Goal: Find contact information: Find contact information

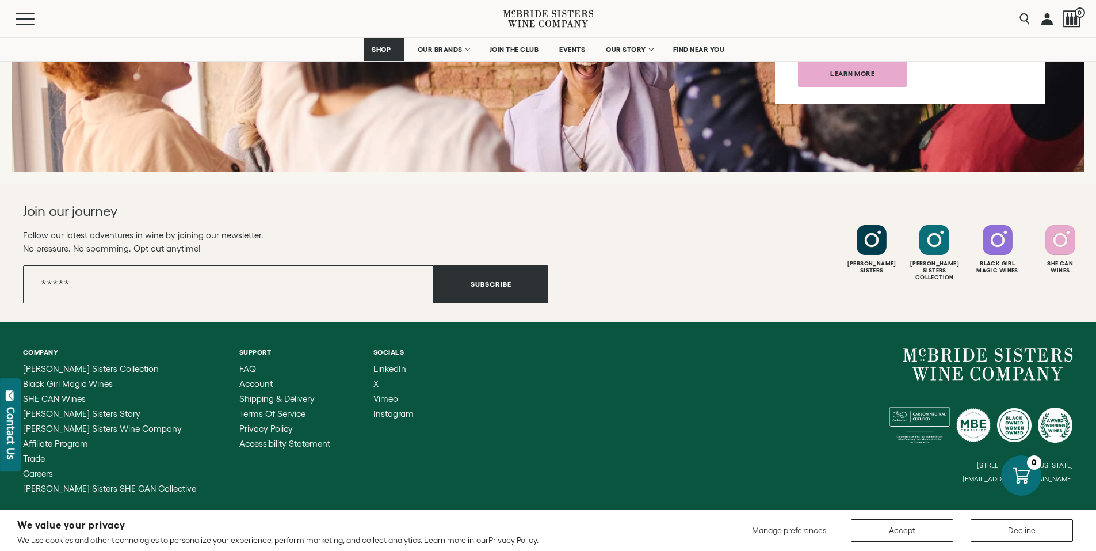
scroll to position [4581, 0]
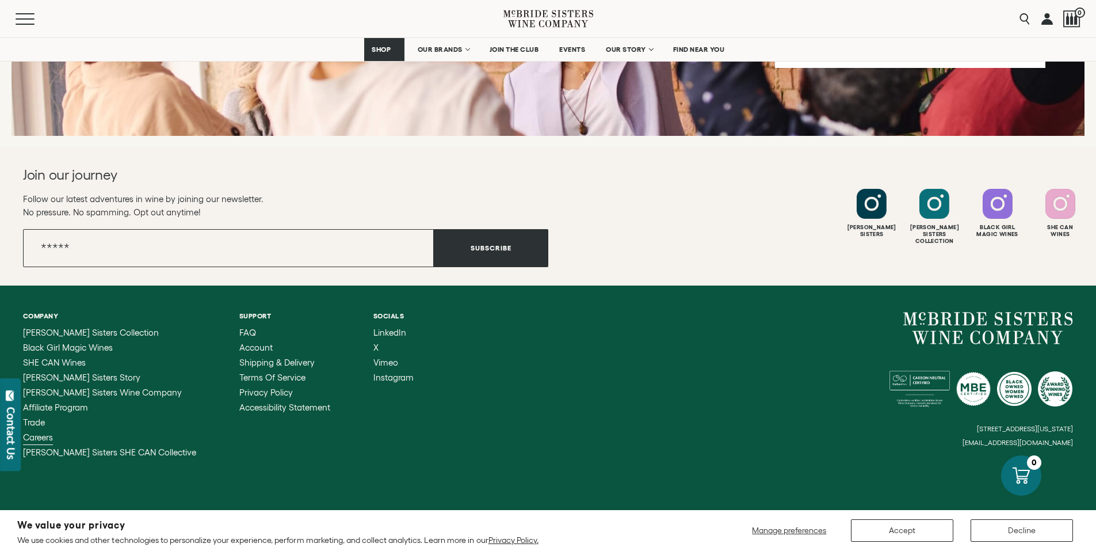
click at [42, 432] on span "Careers" at bounding box center [38, 437] width 30 height 10
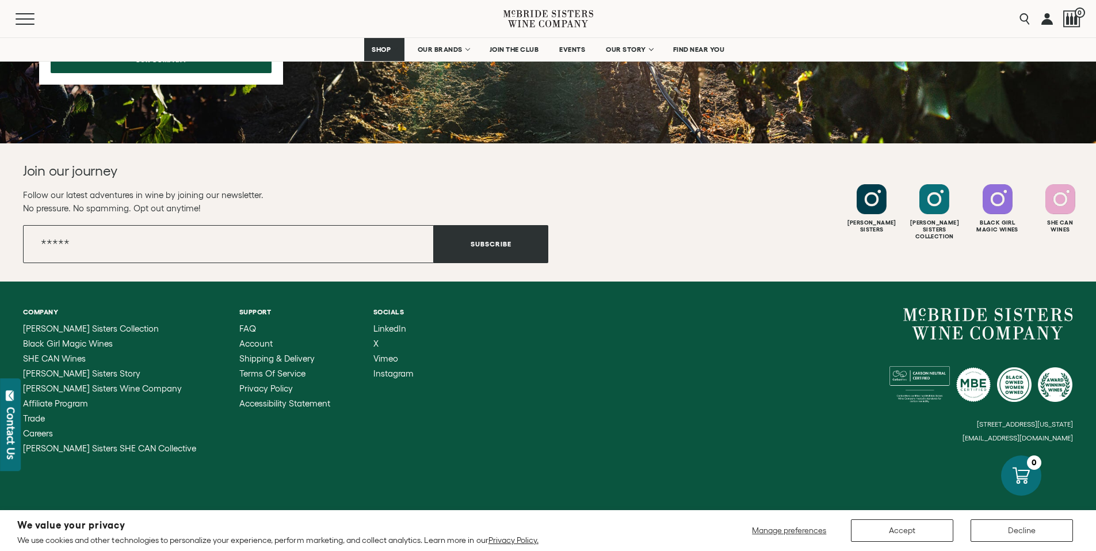
scroll to position [1099, 0]
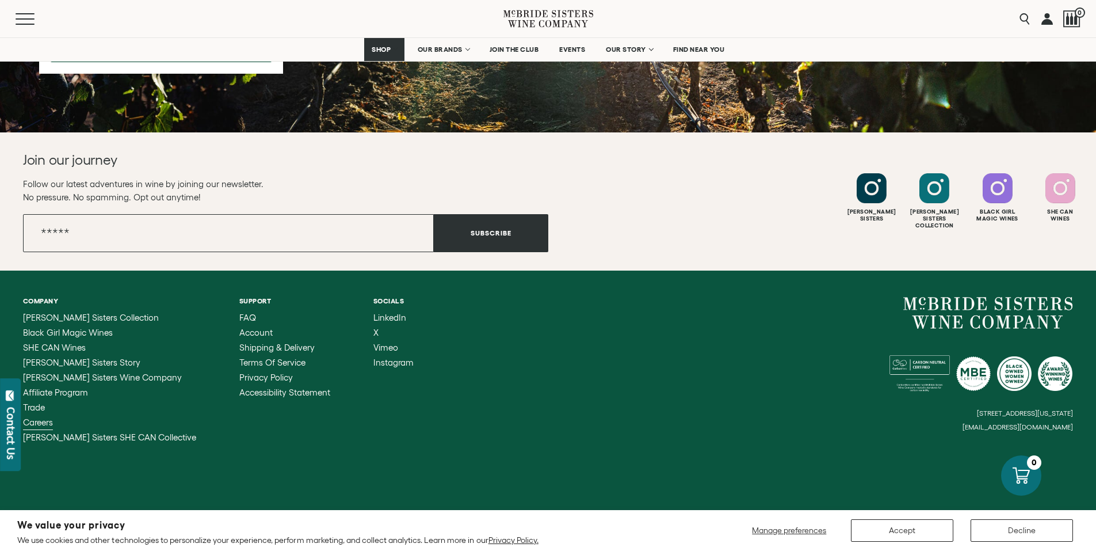
click at [32, 423] on span "Careers" at bounding box center [38, 422] width 30 height 10
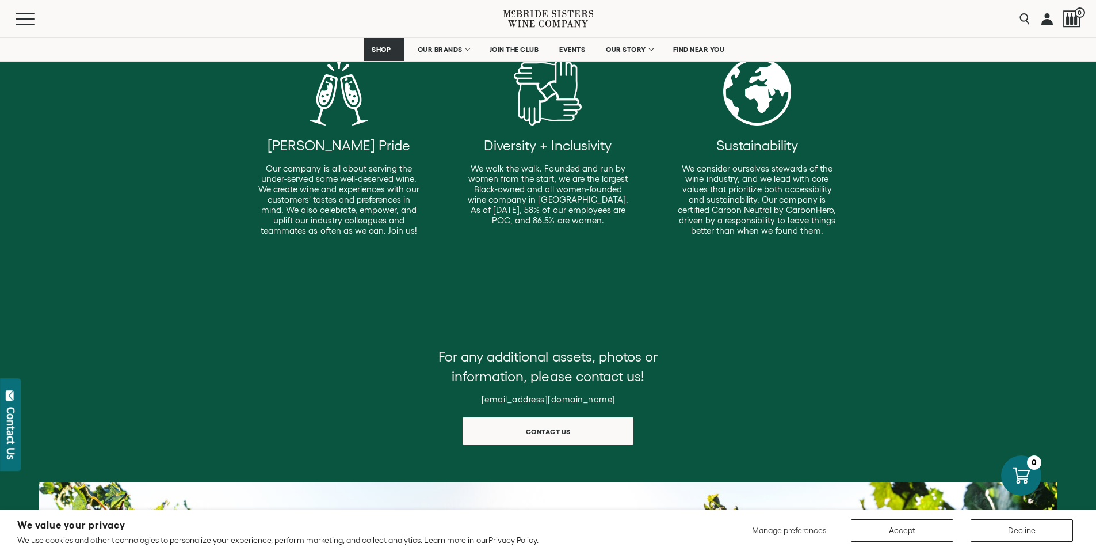
scroll to position [315, 0]
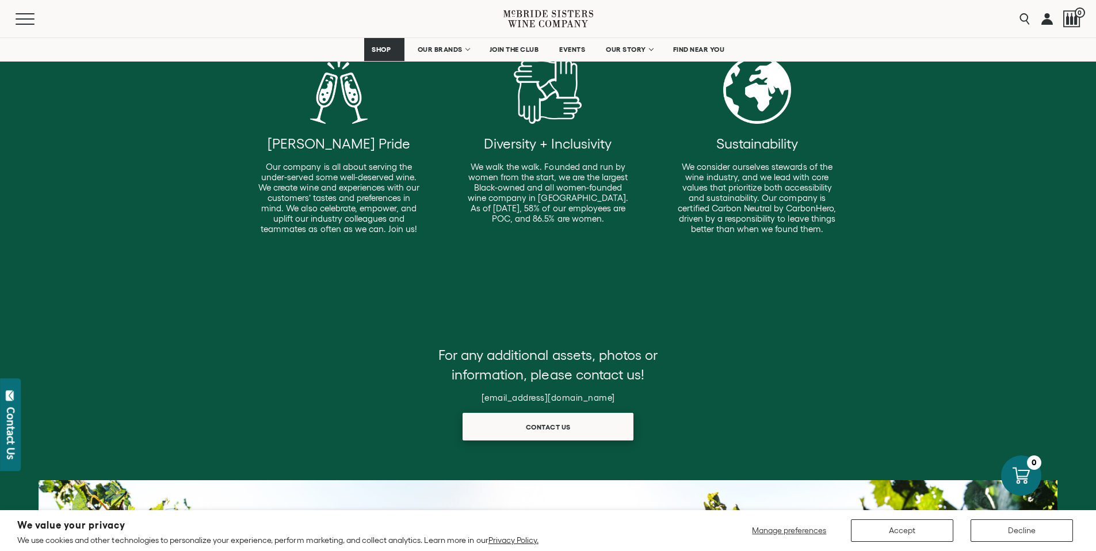
click at [534, 428] on span "Contact us" at bounding box center [548, 426] width 85 height 22
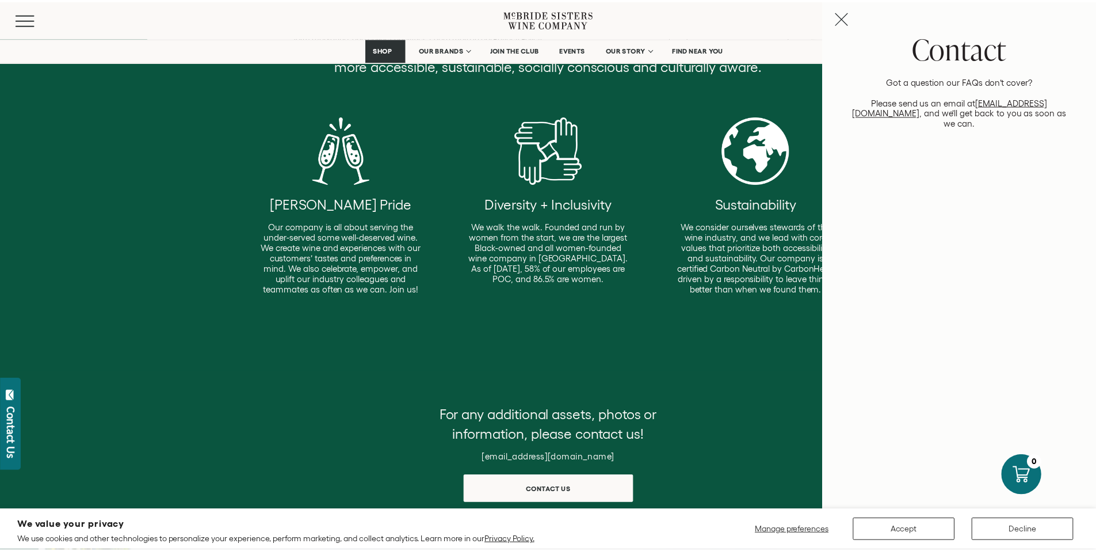
scroll to position [253, 0]
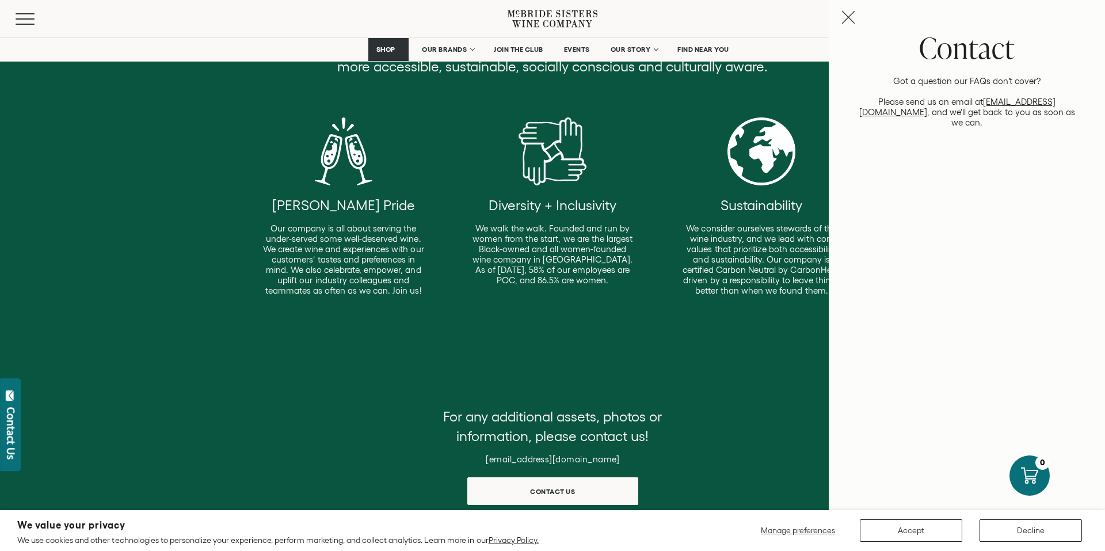
click at [853, 13] on line "Close contact panel" at bounding box center [848, 18] width 12 height 12
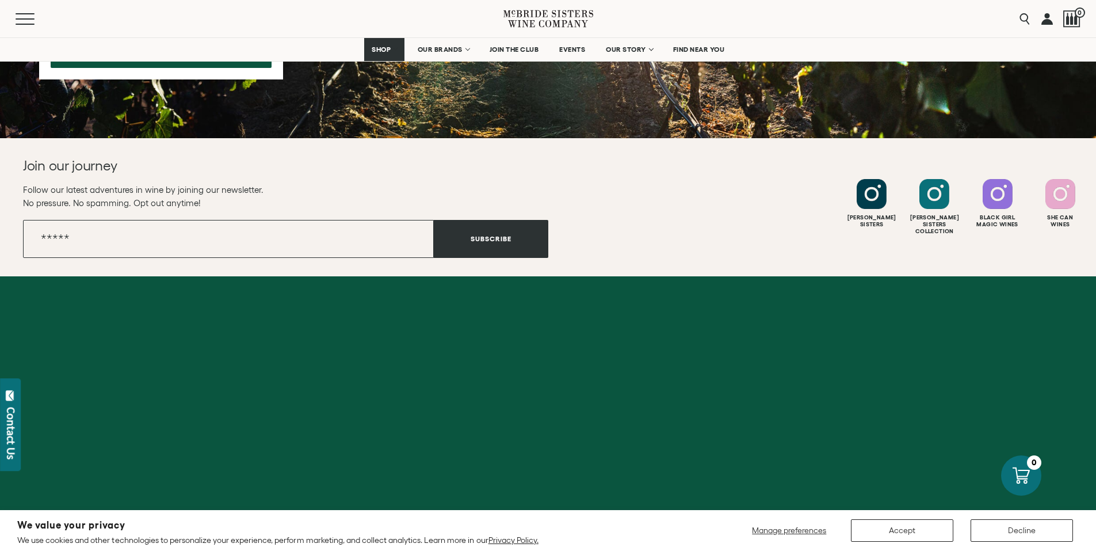
scroll to position [1099, 0]
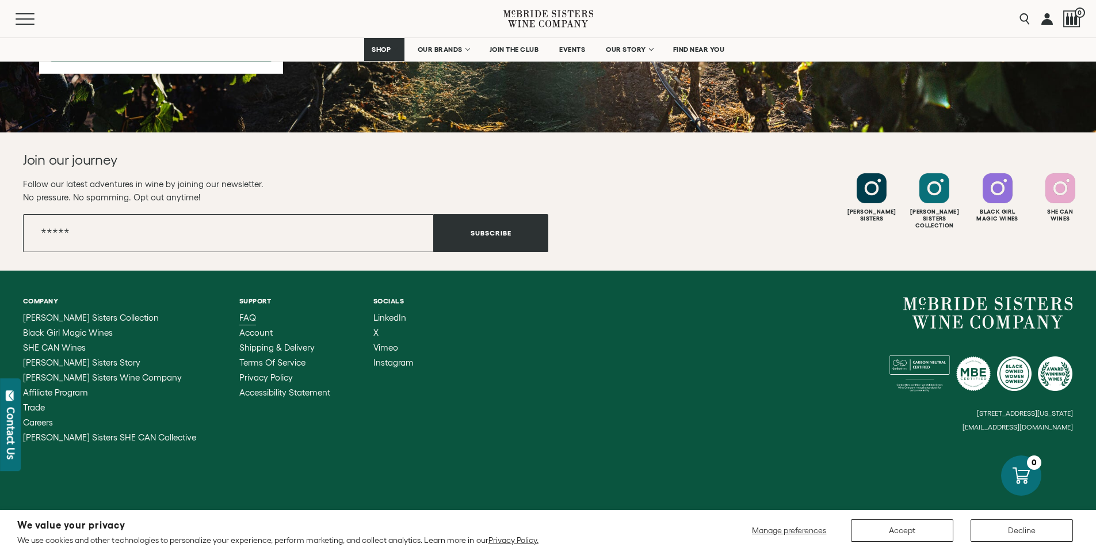
click at [239, 313] on span "FAQ" at bounding box center [247, 317] width 17 height 10
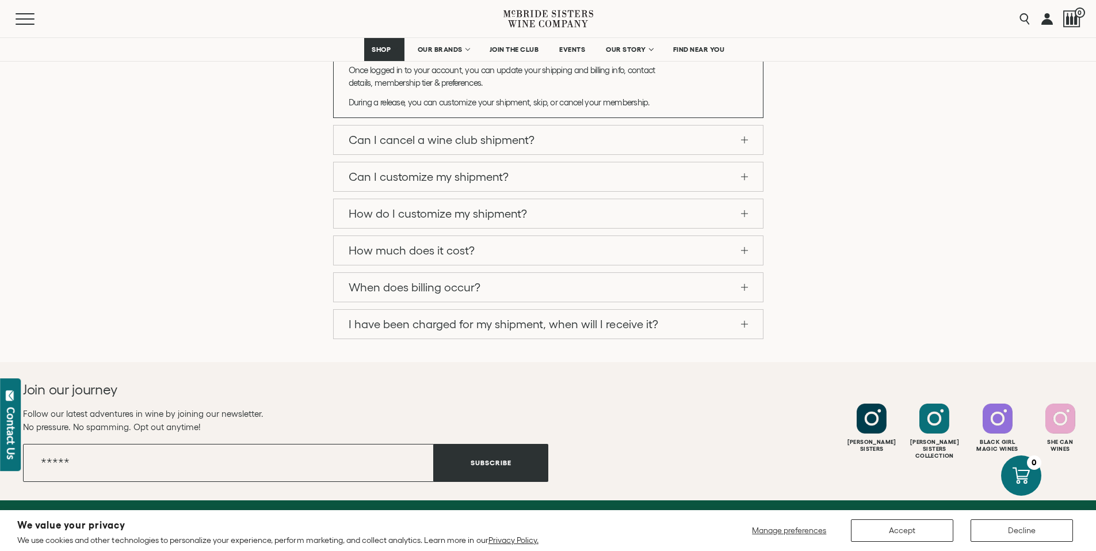
scroll to position [1147, 0]
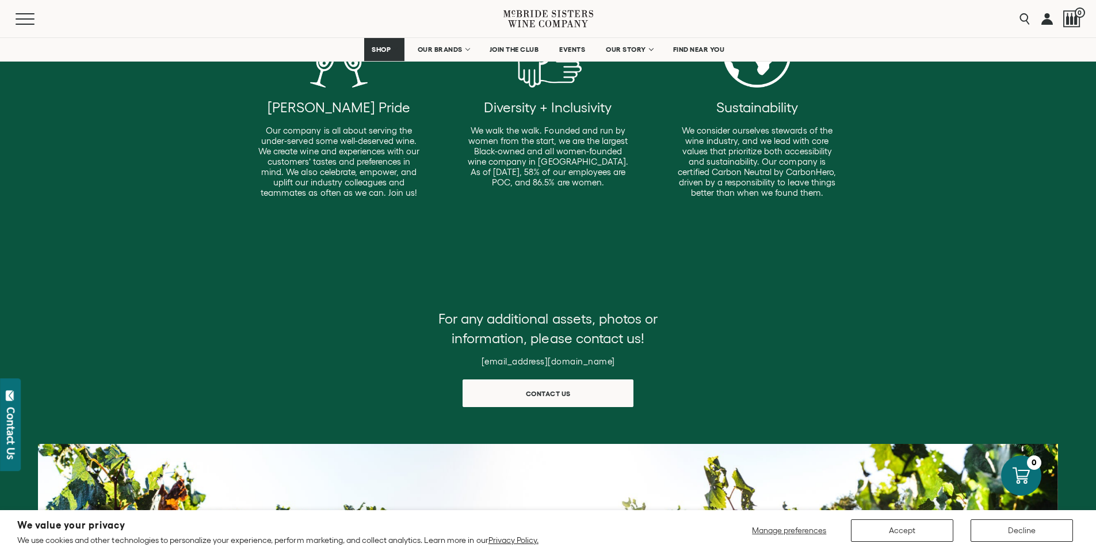
scroll to position [355, 0]
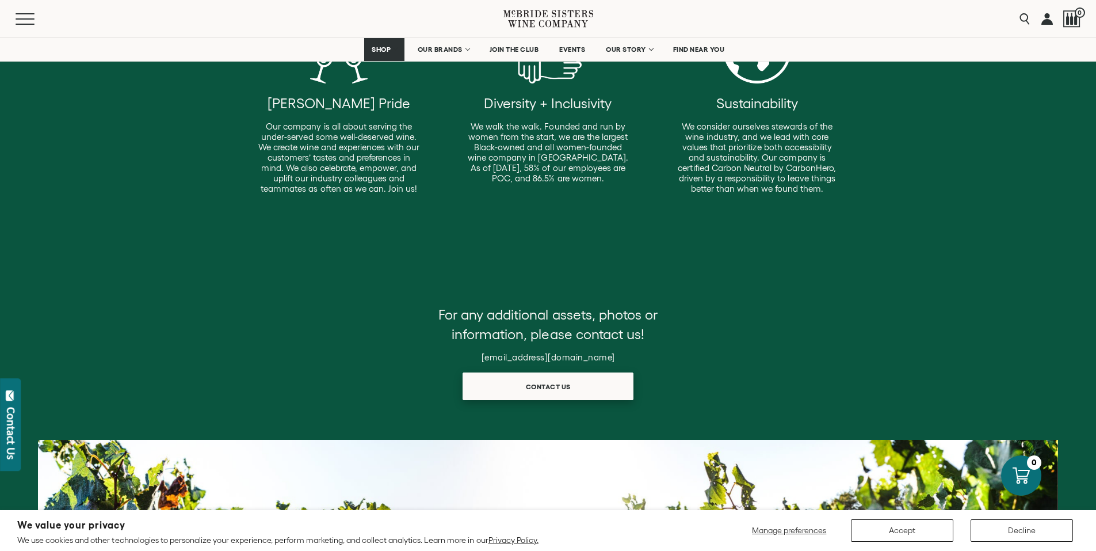
click at [561, 386] on span "Contact us" at bounding box center [548, 386] width 85 height 22
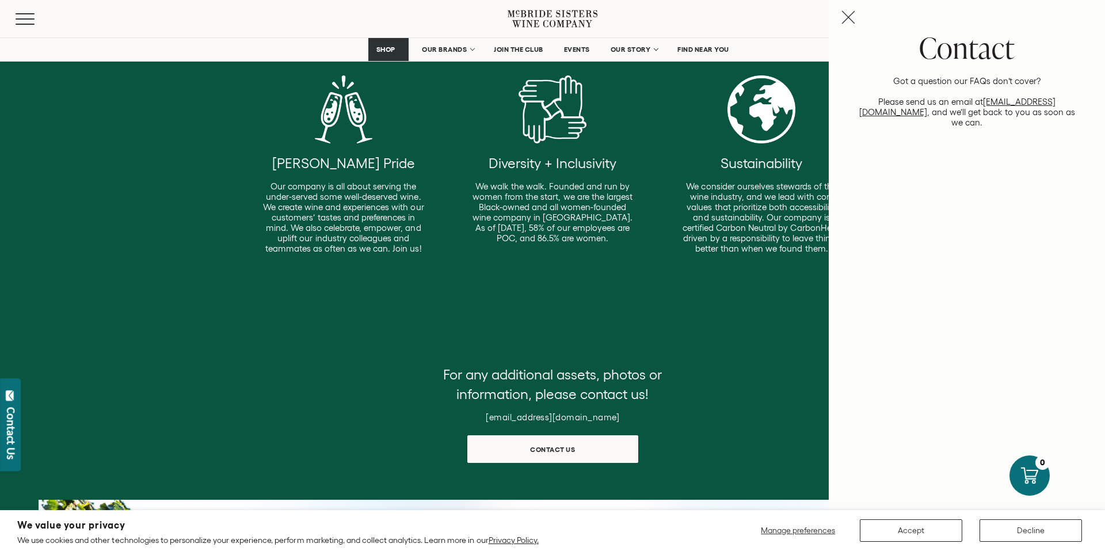
scroll to position [293, 0]
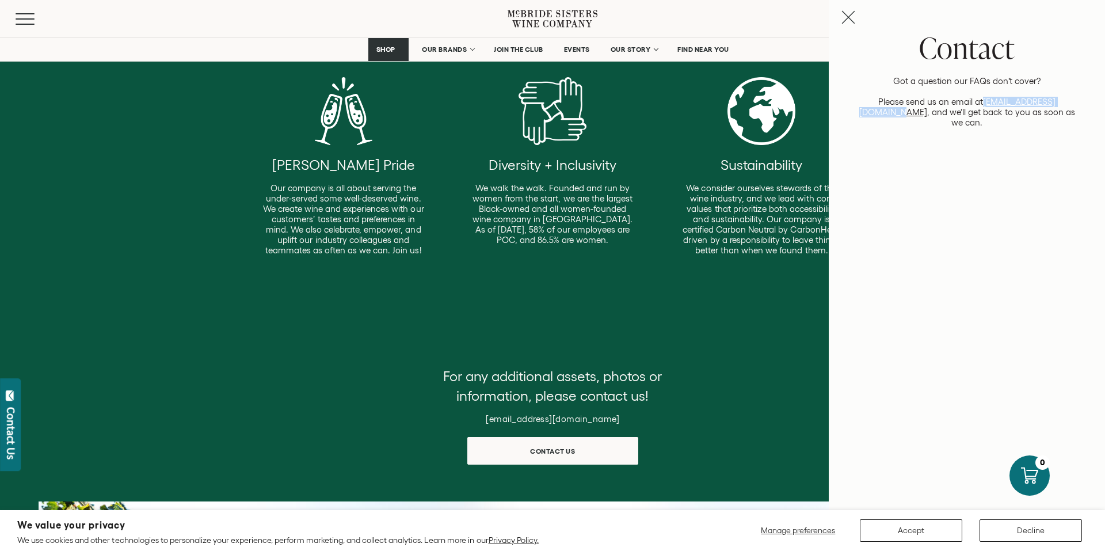
drag, startPoint x: 1061, startPoint y: 101, endPoint x: 960, endPoint y: 101, distance: 101.3
click at [960, 101] on p "Got a question our FAQs don’t cover? Please send us an email at [EMAIL_ADDRESS]…" at bounding box center [967, 102] width 228 height 52
copy link "[EMAIL_ADDRESS][DOMAIN_NAME]"
